Goal: Find contact information: Find contact information

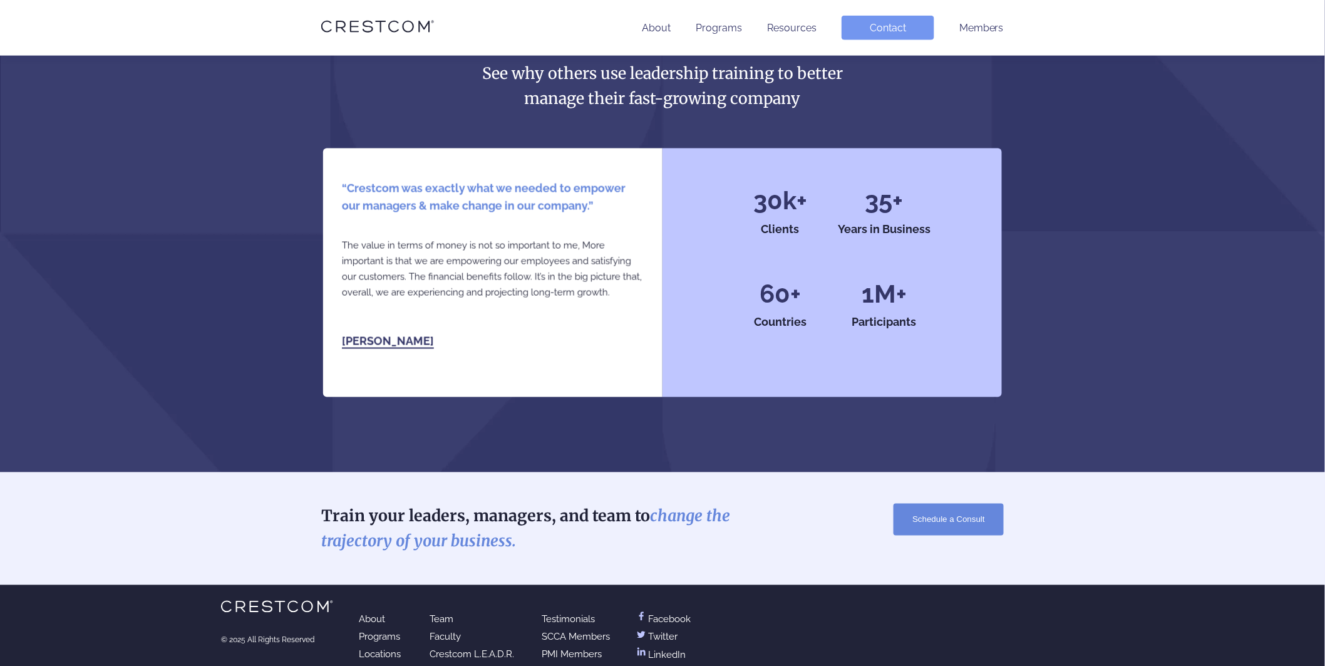
scroll to position [2689, 0]
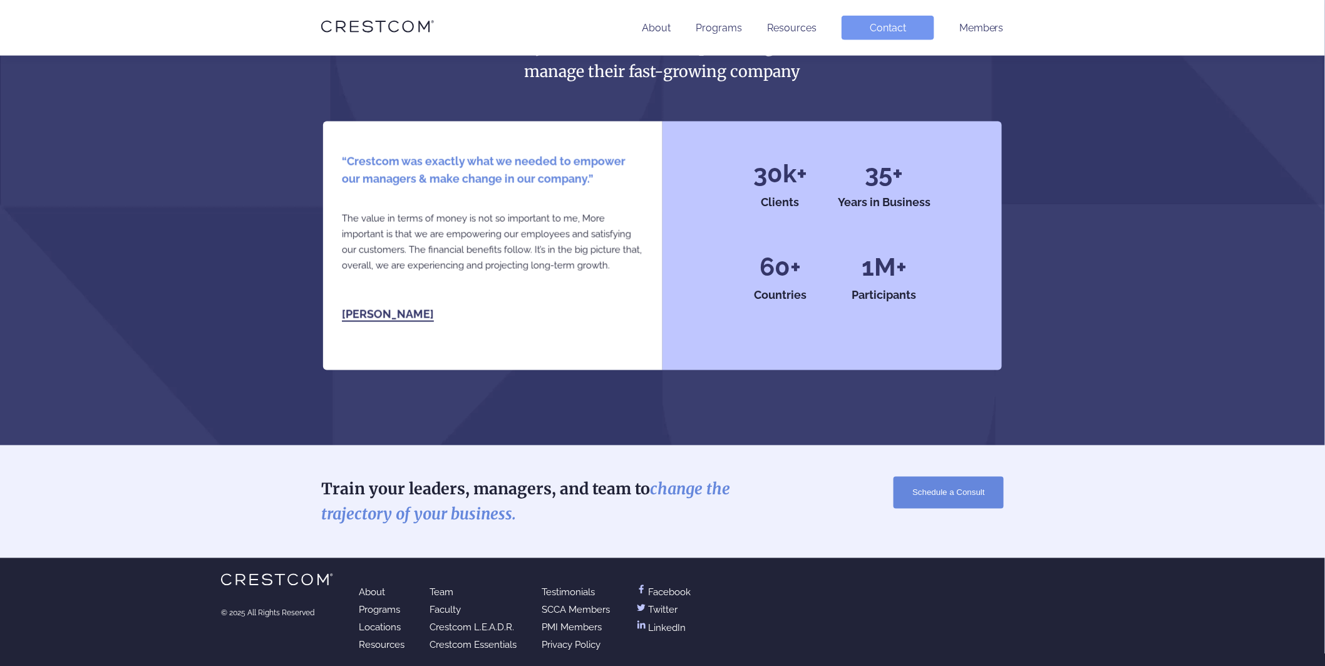
click at [386, 622] on link "Locations" at bounding box center [380, 627] width 42 height 11
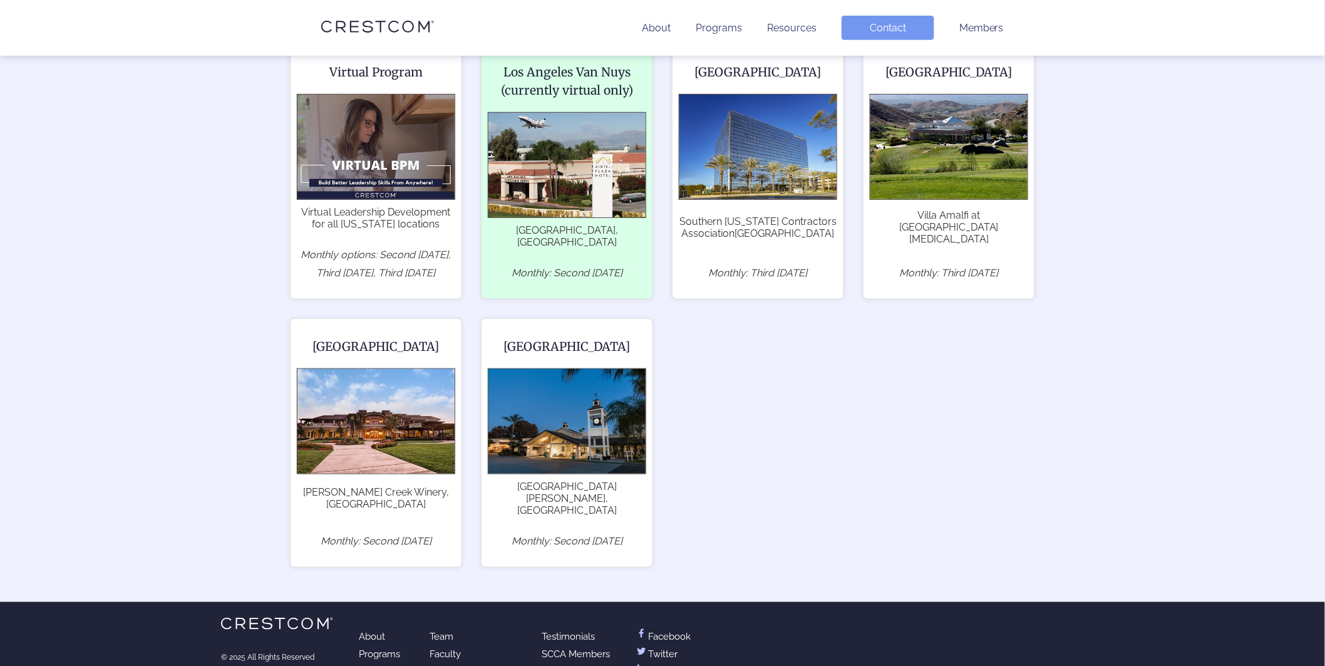
scroll to position [256, 0]
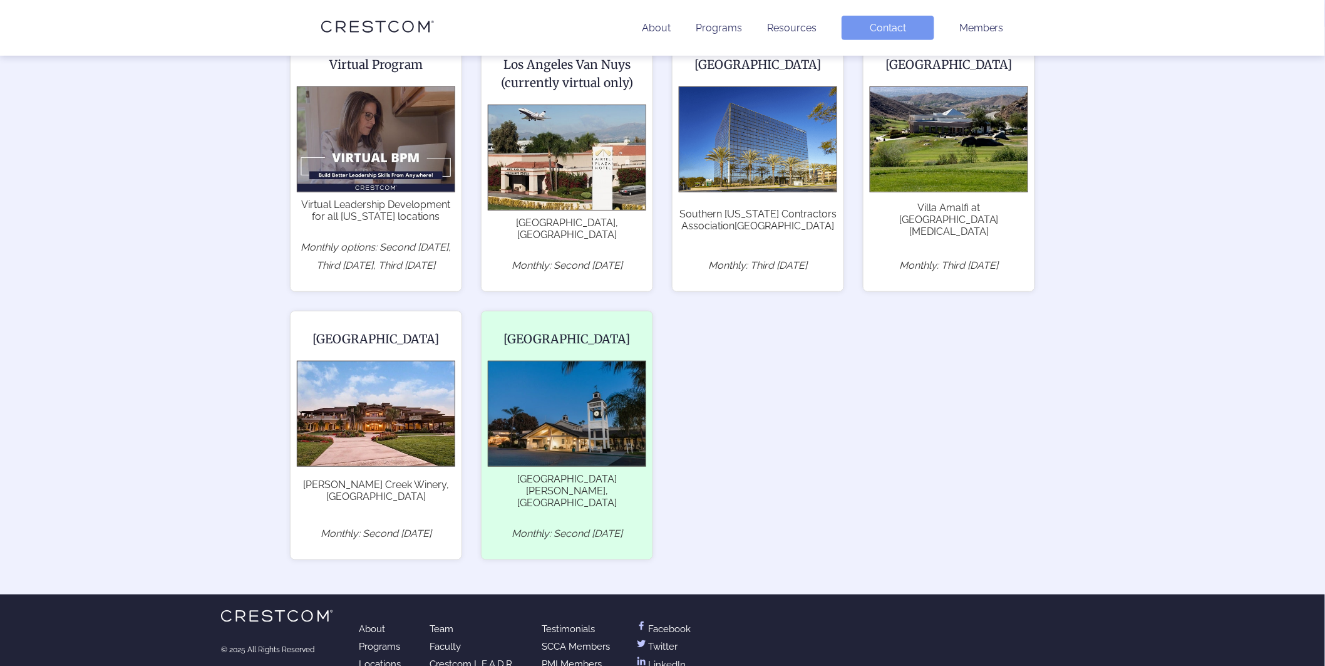
click at [510, 473] on span "[GEOGRAPHIC_DATA][PERSON_NAME], [GEOGRAPHIC_DATA]" at bounding box center [567, 491] width 158 height 36
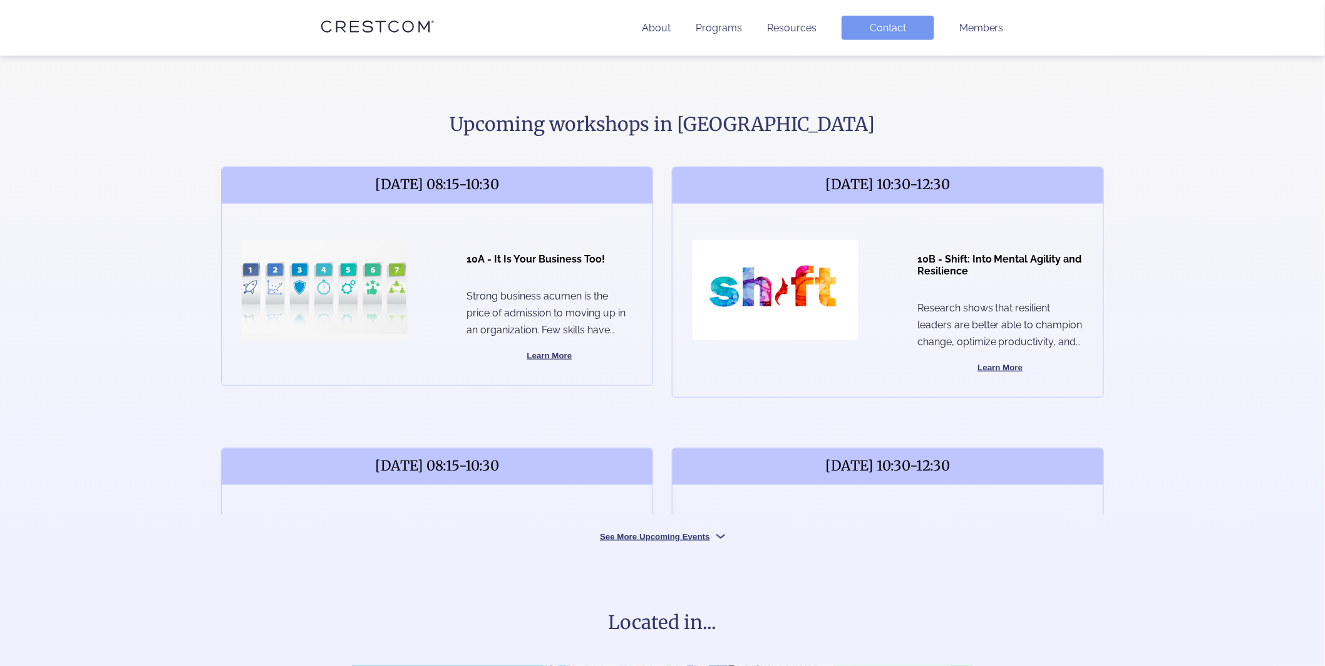
scroll to position [464, 0]
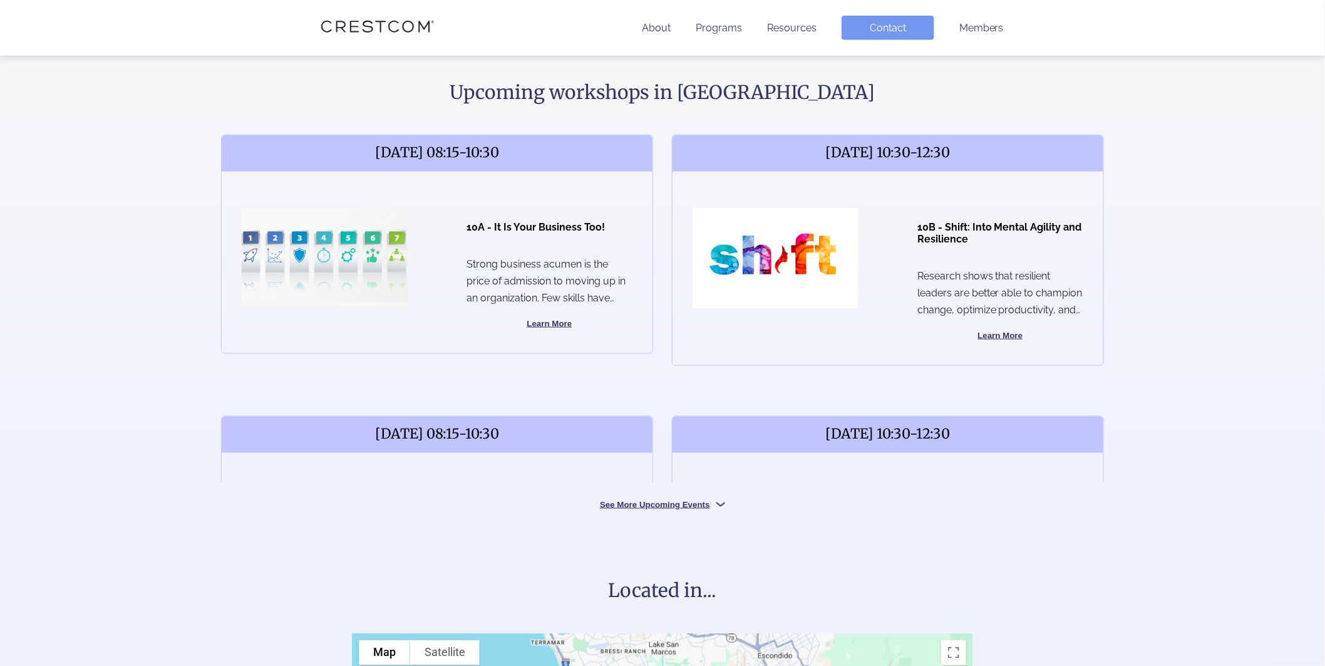
click at [722, 498] on button "See More Upcoming Events" at bounding box center [663, 504] width 188 height 12
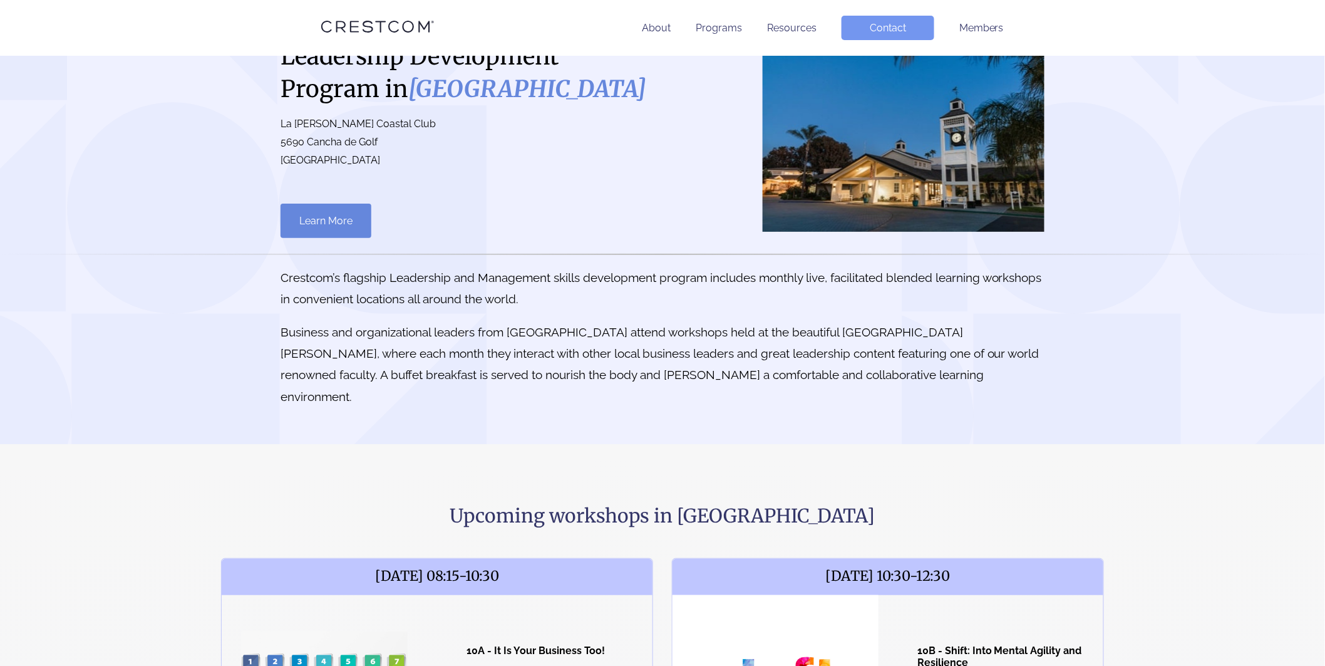
scroll to position [0, 0]
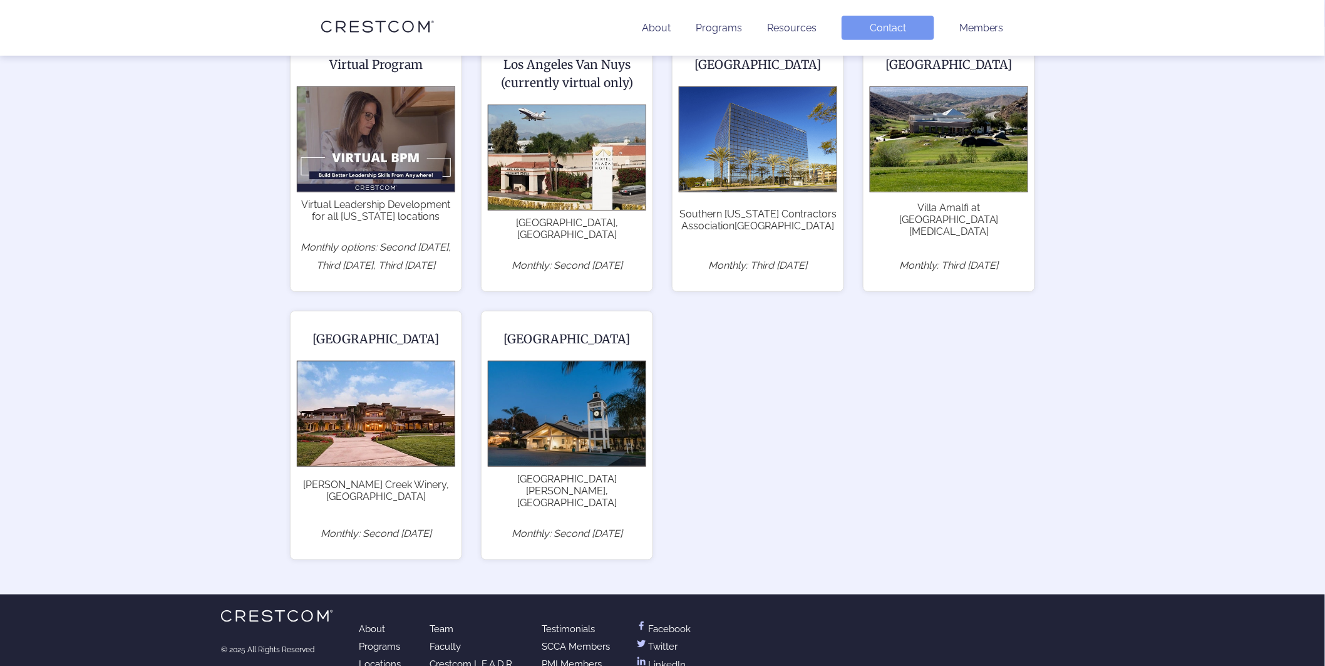
scroll to position [254, 0]
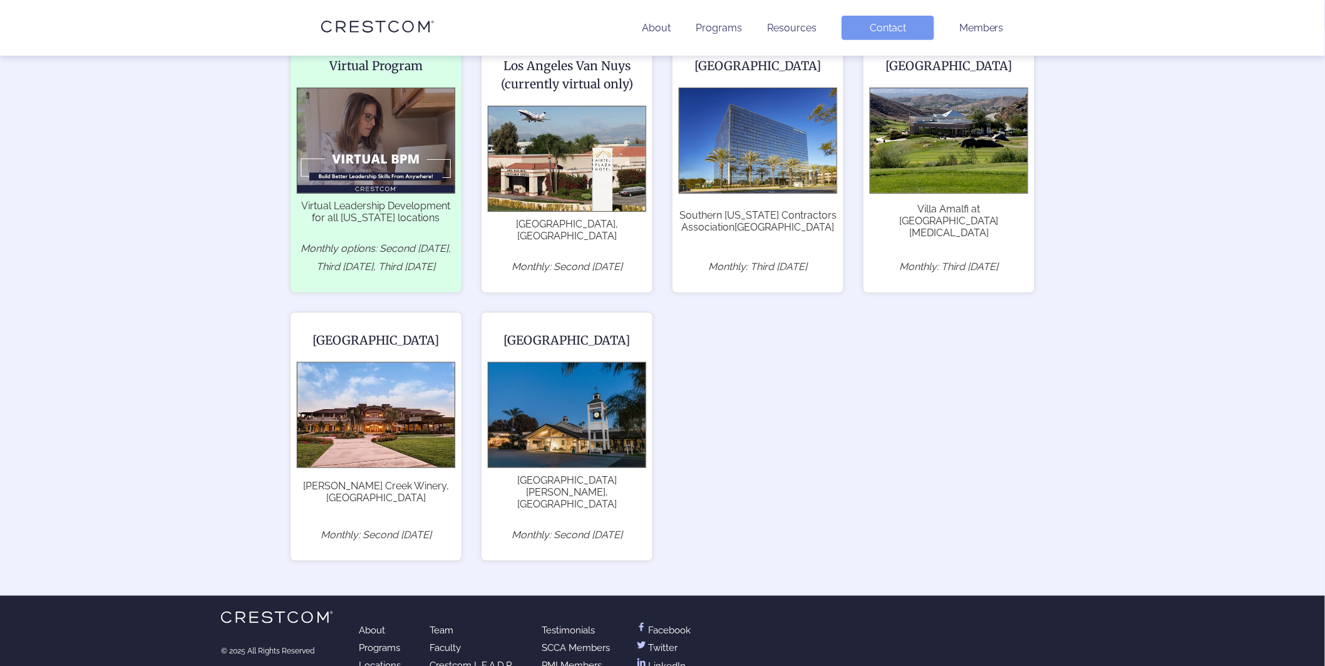
click at [410, 240] on p "Monthly options: Second Friday, Third Tuesday, Third Thursday" at bounding box center [376, 258] width 158 height 36
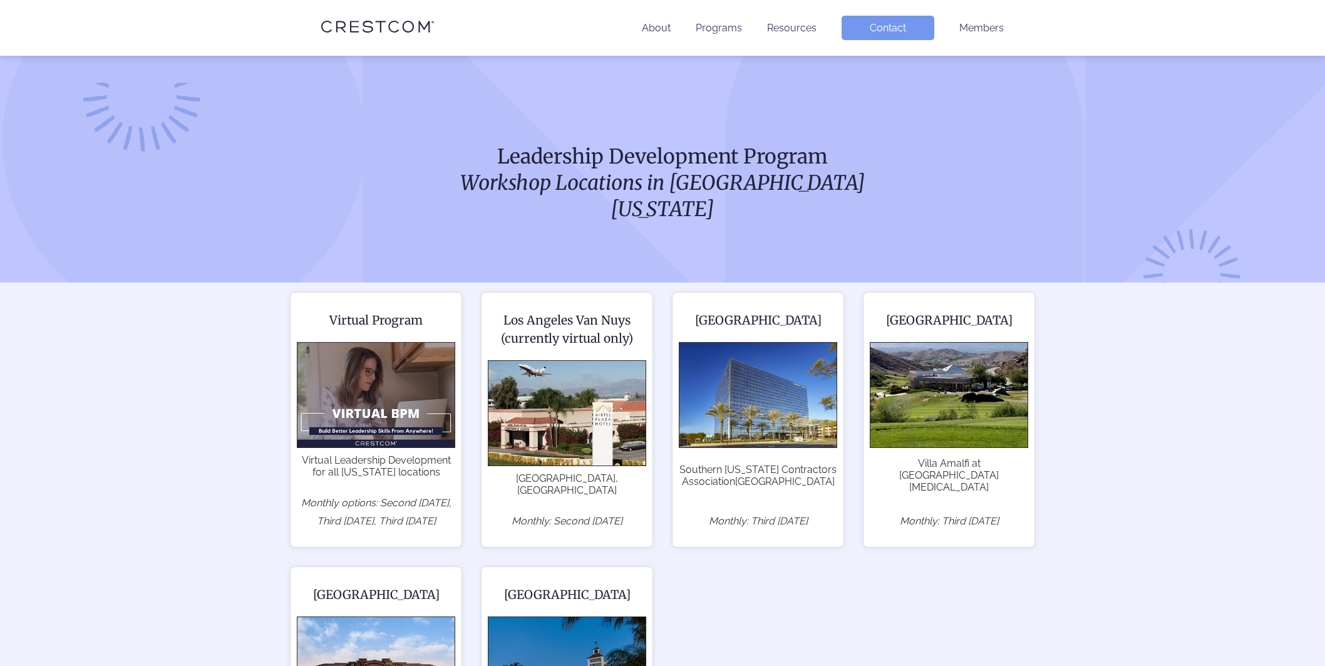
scroll to position [254, 0]
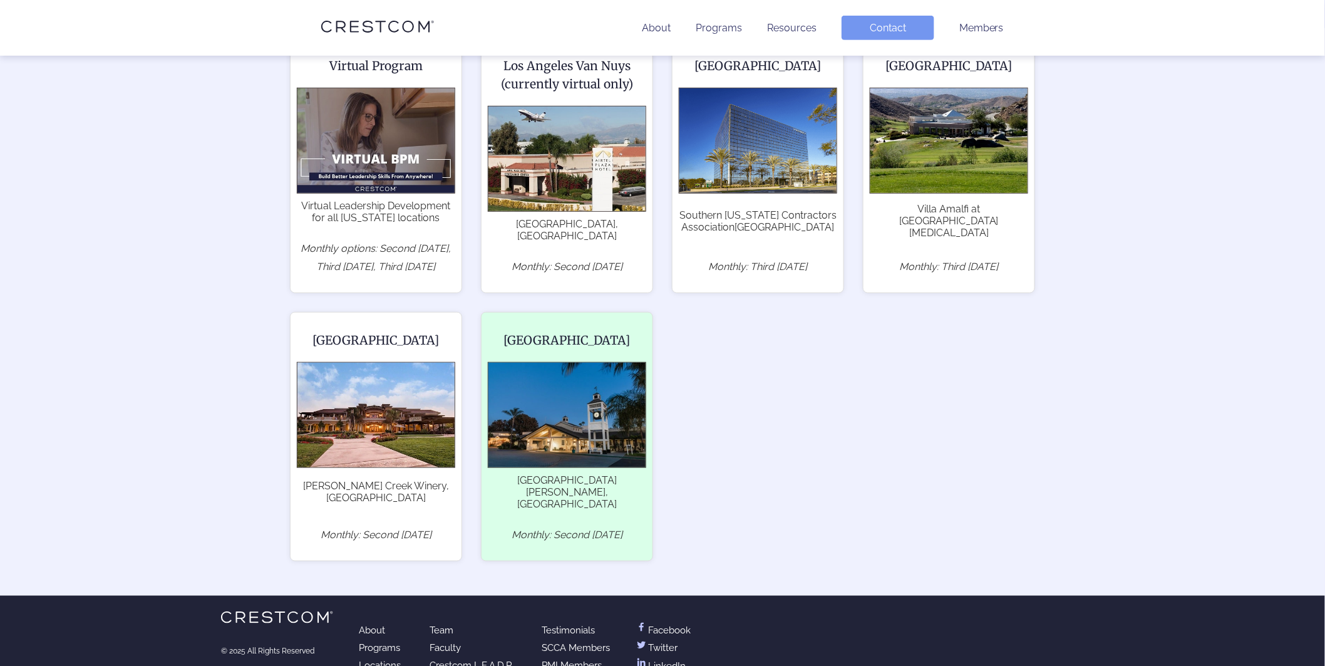
click at [540, 398] on img at bounding box center [567, 415] width 158 height 106
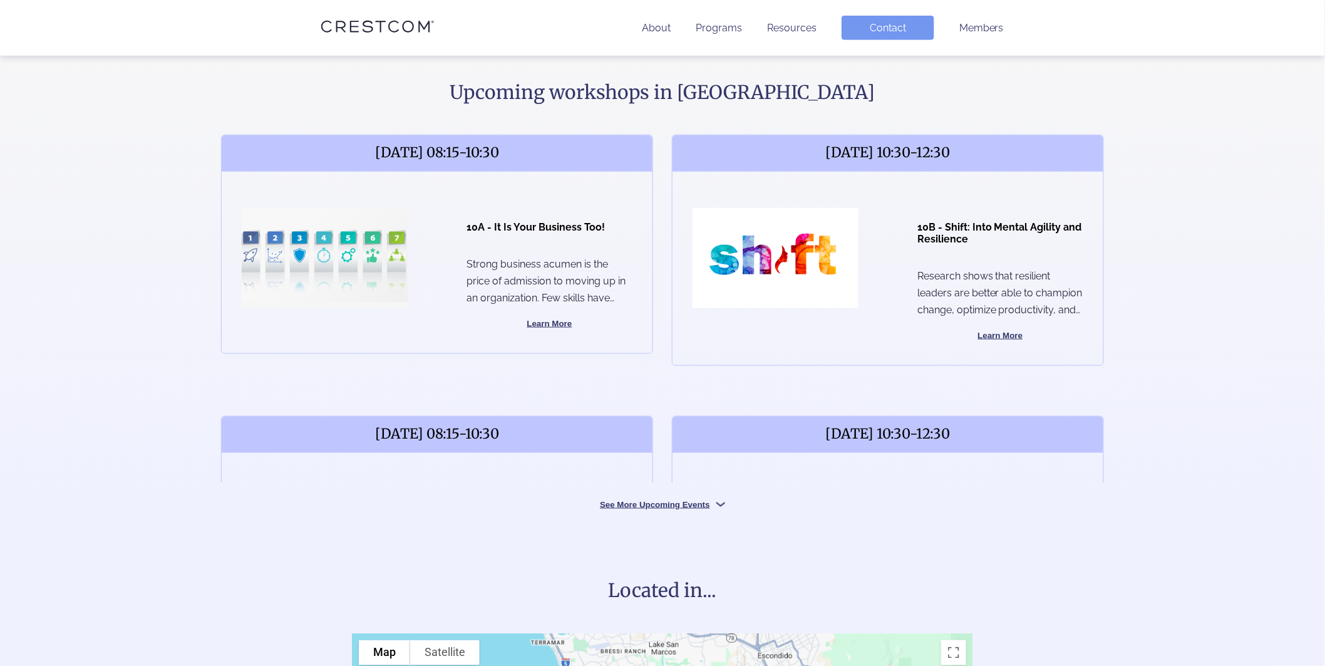
scroll to position [348, 0]
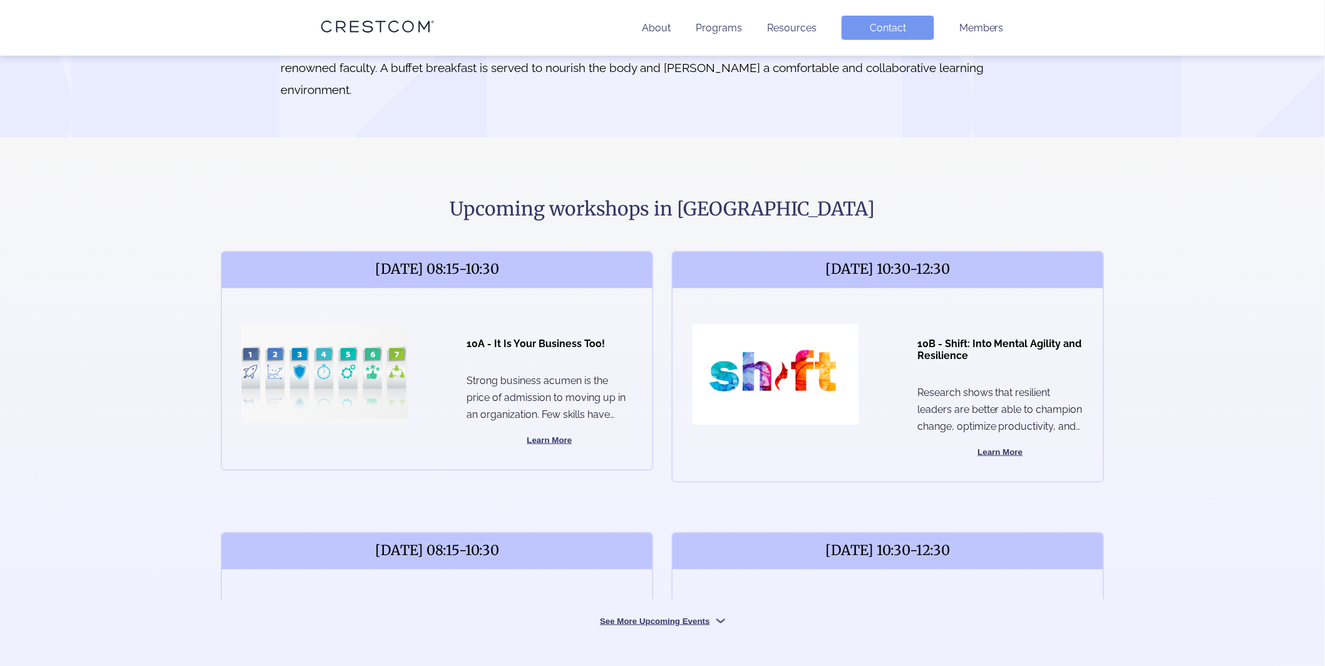
click at [717, 617] on img at bounding box center [721, 621] width 9 height 9
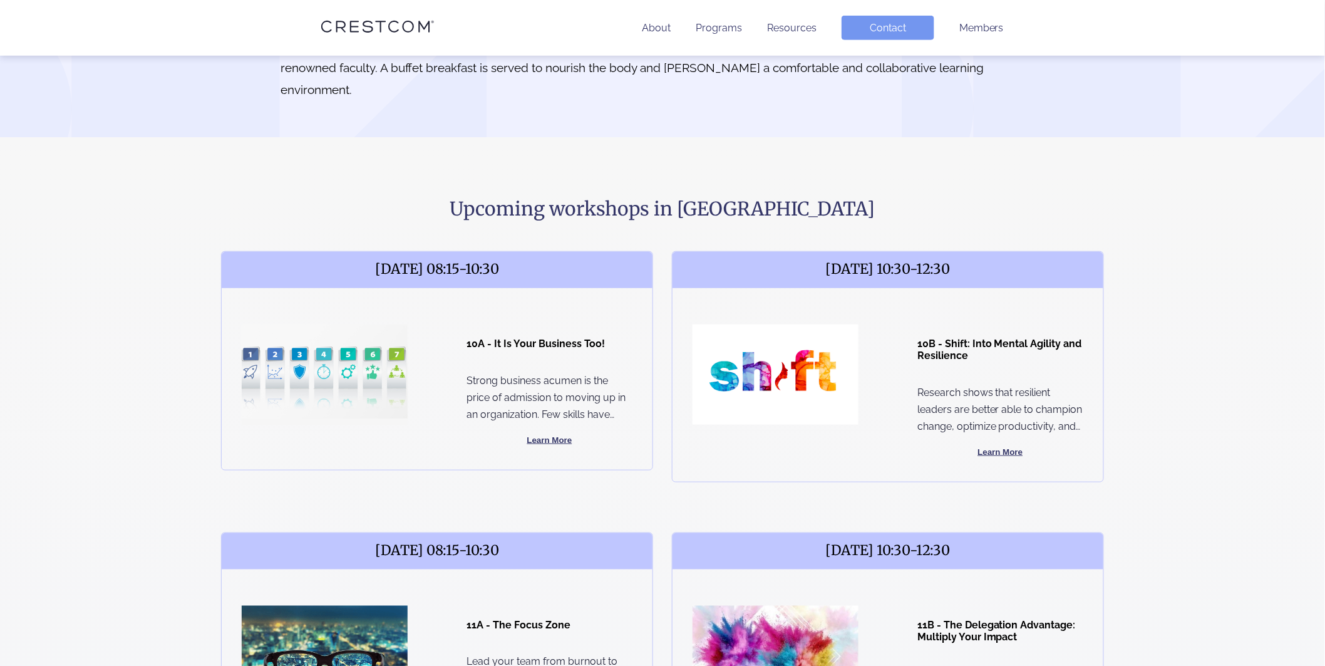
scroll to position [464, 0]
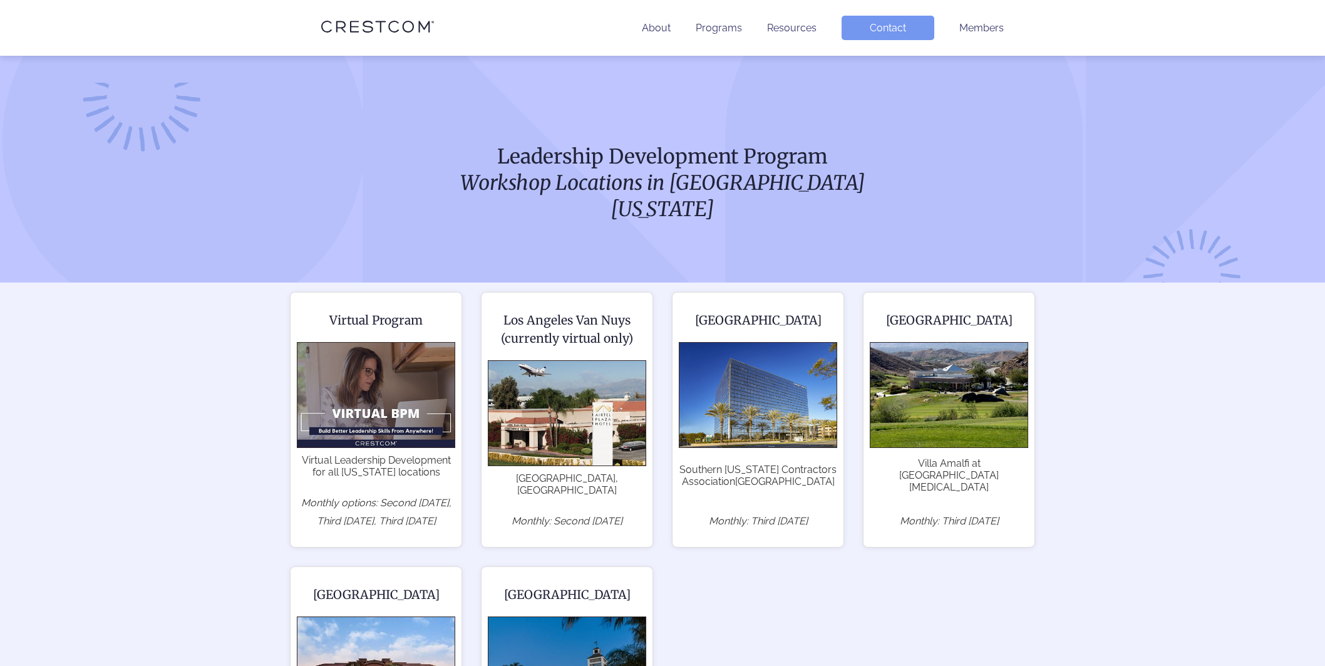
scroll to position [254, 0]
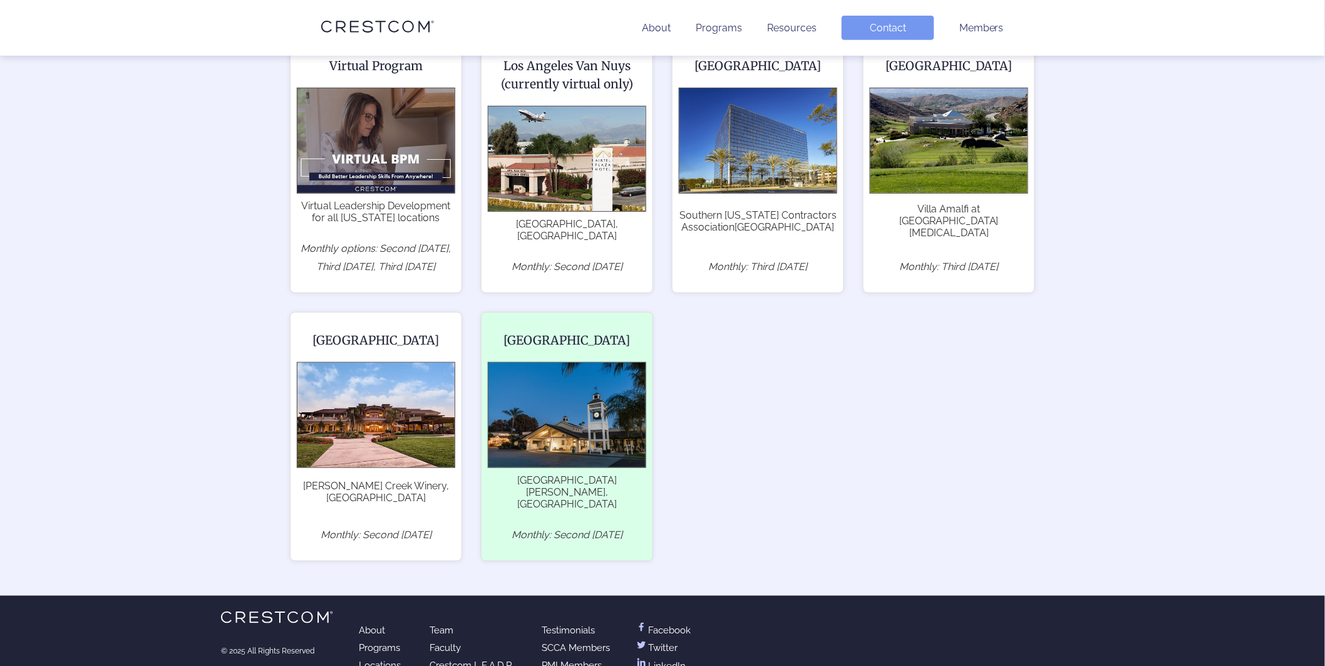
click at [510, 474] on span "La Valle Coastal Club, Rancho Santa Fe, CA 92091" at bounding box center [567, 492] width 158 height 36
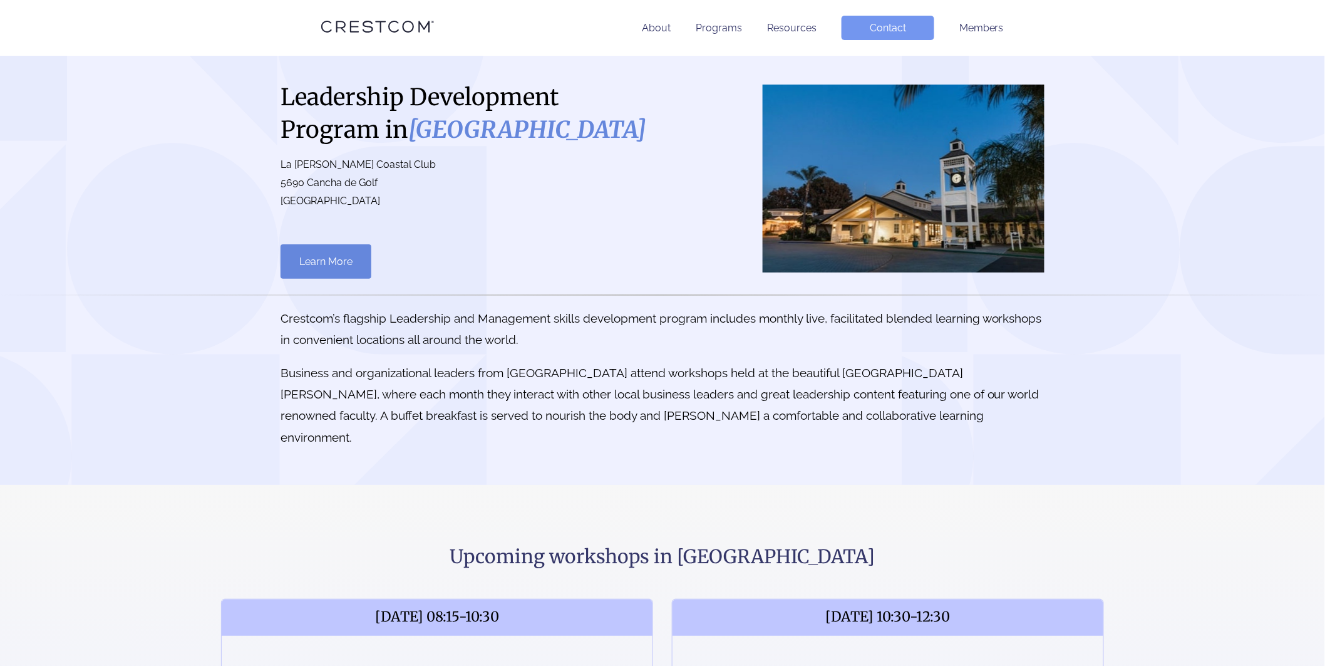
drag, startPoint x: 281, startPoint y: 159, endPoint x: 407, endPoint y: 205, distance: 134.5
click at [407, 205] on p "La [PERSON_NAME] Coastal Club [STREET_ADDRESS]" at bounding box center [466, 183] width 370 height 54
copy p "La [PERSON_NAME] Coastal Club [STREET_ADDRESS]"
